Goal: Consume media (video, audio): Consume media (video, audio)

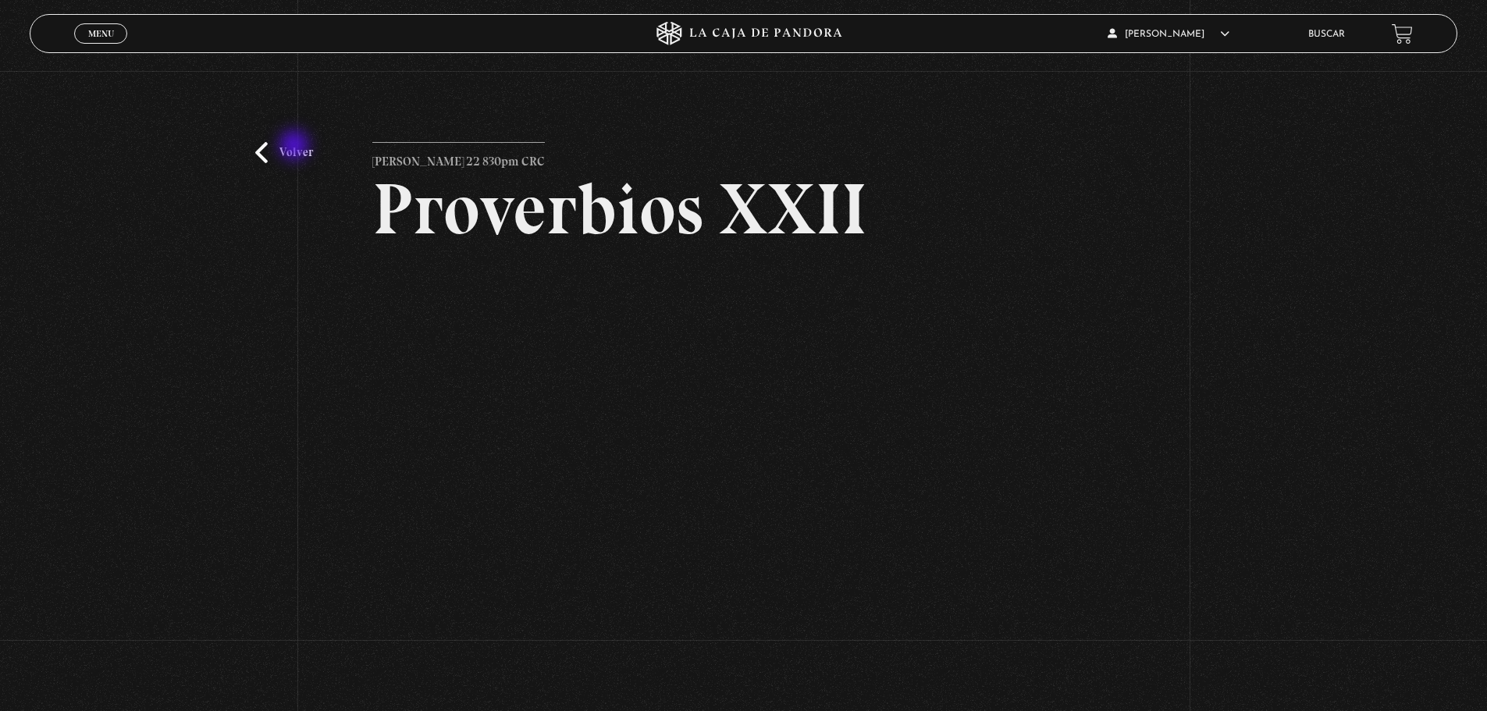
click at [296, 147] on link "Volver" at bounding box center [284, 152] width 58 height 21
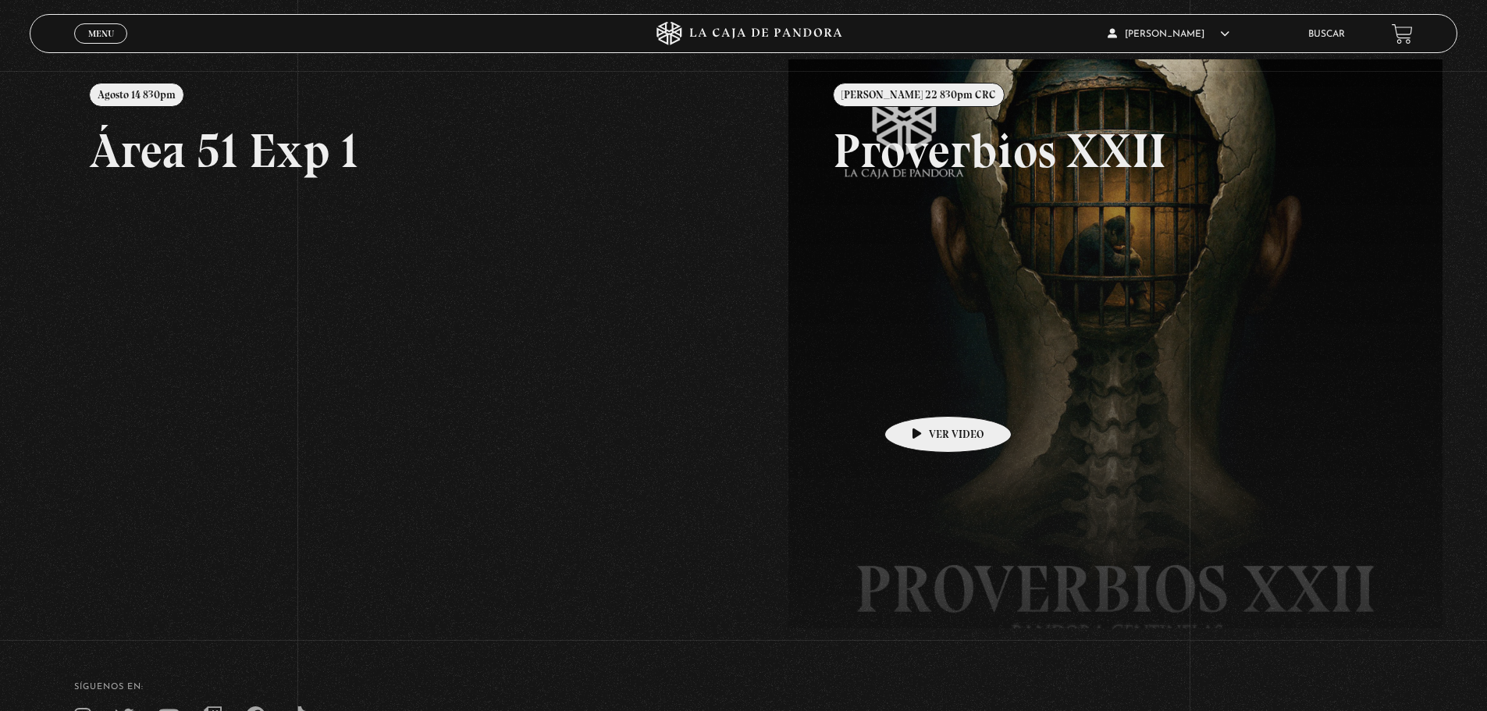
scroll to position [312, 0]
